Goal: Task Accomplishment & Management: Complete application form

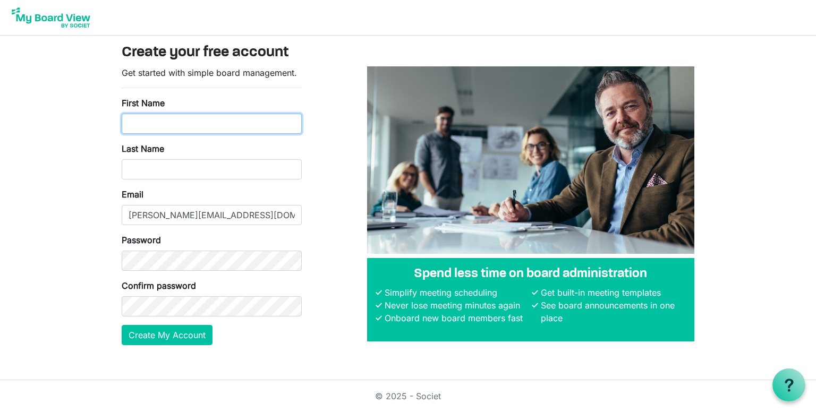
click at [138, 122] on input "First Name" at bounding box center [212, 124] width 180 height 20
type input "[PERSON_NAME]"
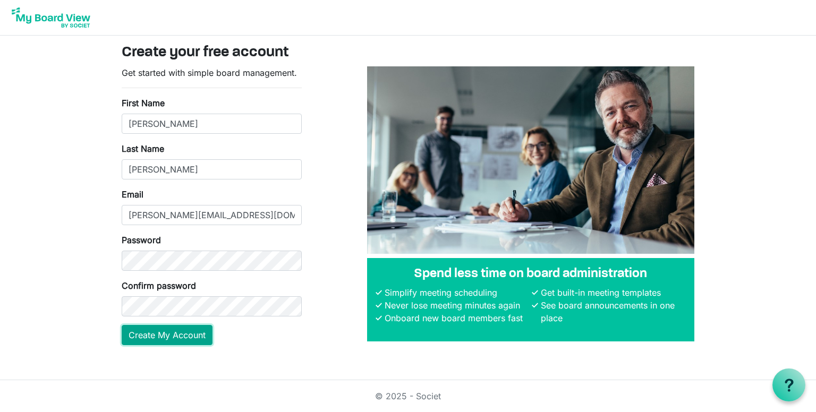
click at [167, 329] on button "Create My Account" at bounding box center [167, 335] width 91 height 20
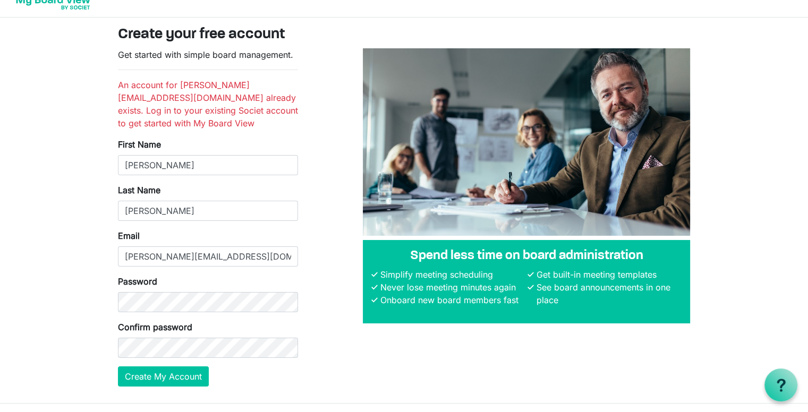
scroll to position [28, 0]
